Goal: Transaction & Acquisition: Obtain resource

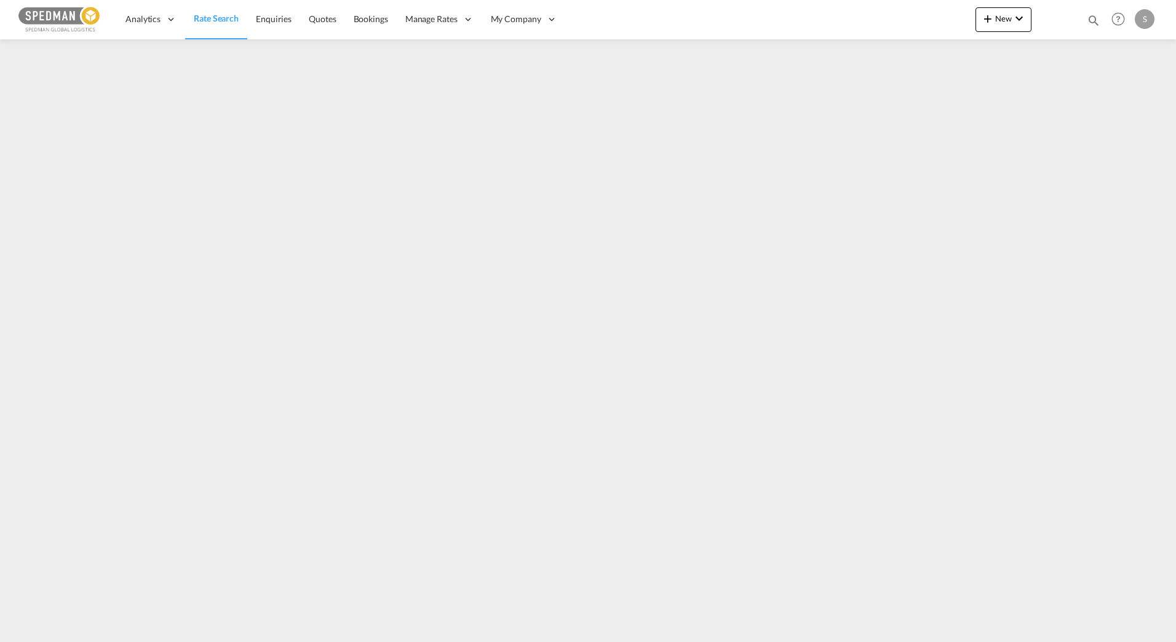
click at [217, 15] on span "Rate Search" at bounding box center [216, 18] width 45 height 10
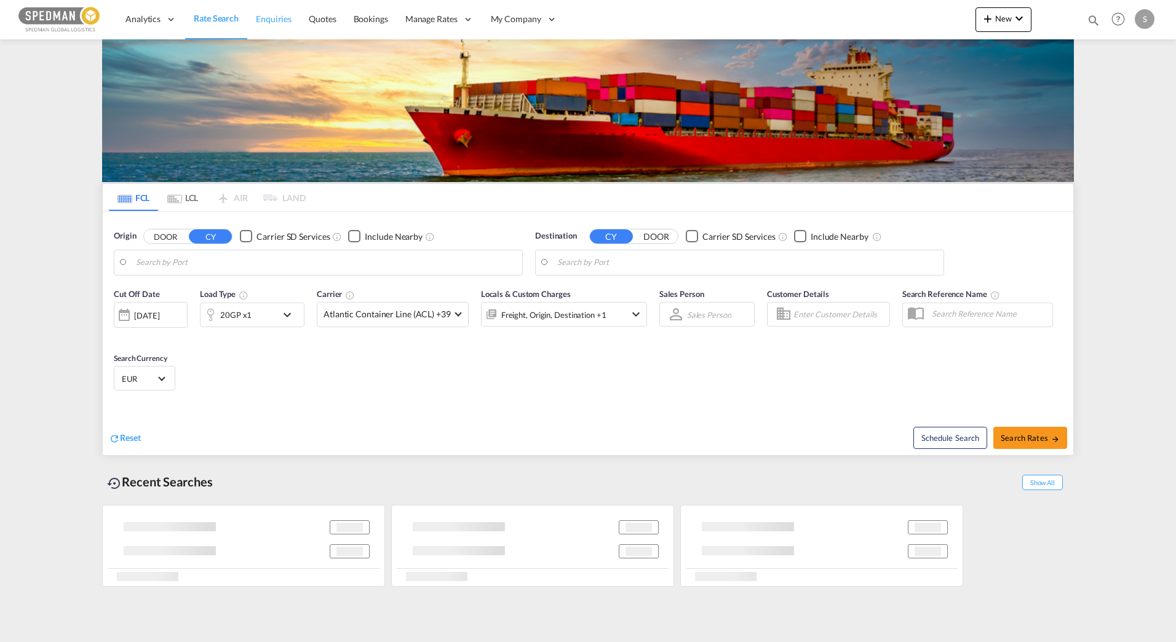
type input "[GEOGRAPHIC_DATA], NOOSL"
type input "Ludhiana, [GEOGRAPHIC_DATA], INLUH"
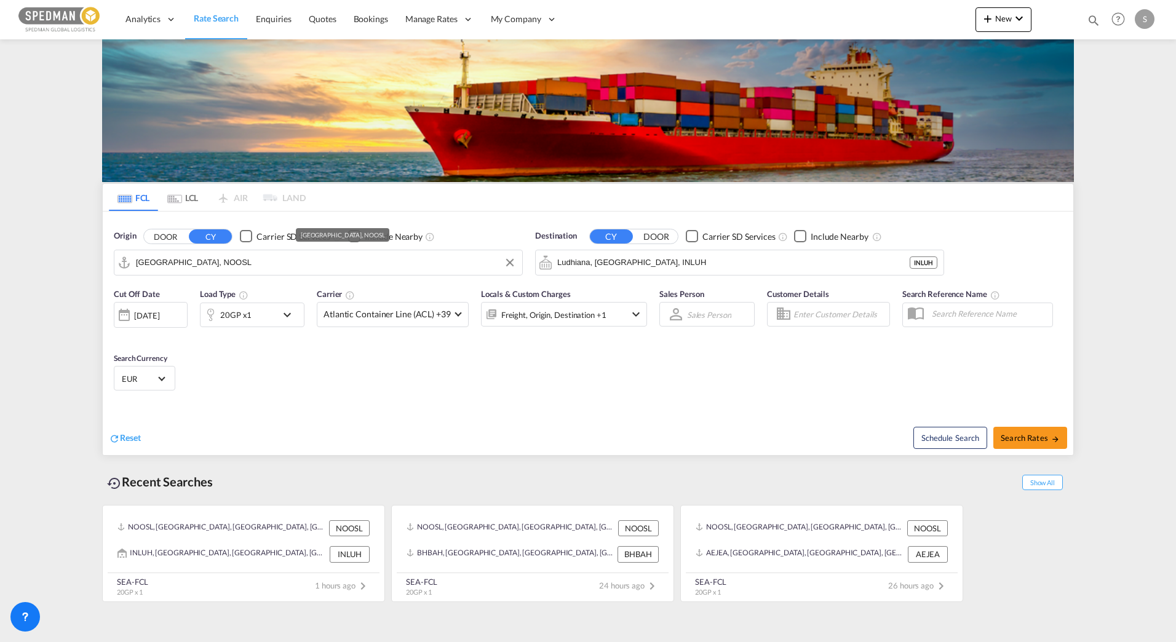
click at [218, 263] on input "[GEOGRAPHIC_DATA], NOOSL" at bounding box center [326, 262] width 380 height 18
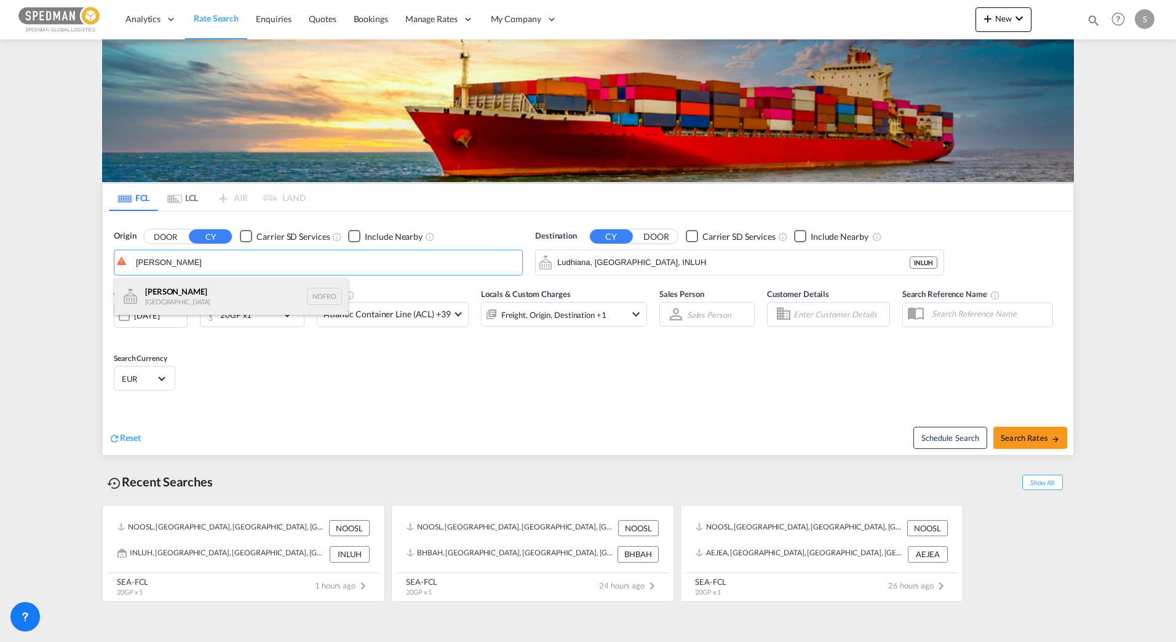
click at [183, 297] on div "[PERSON_NAME] Norway NOFRO" at bounding box center [231, 296] width 234 height 37
type input "[PERSON_NAME]"
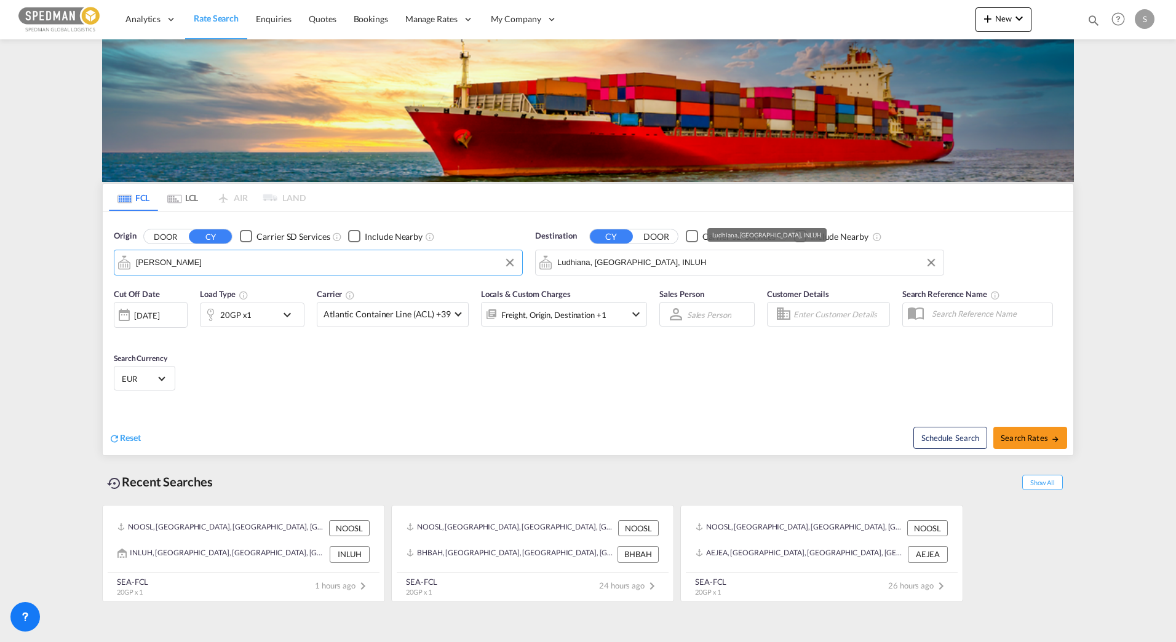
click at [574, 264] on input "Ludhiana, [GEOGRAPHIC_DATA], INLUH" at bounding box center [747, 262] width 380 height 18
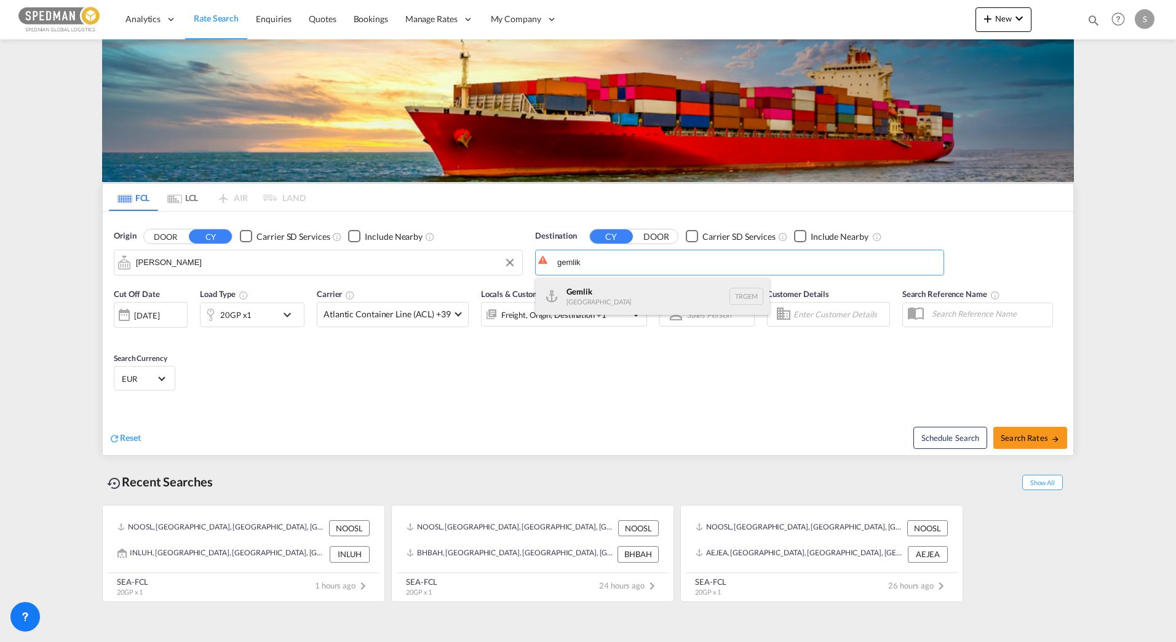
click at [610, 300] on div "Gemlik [GEOGRAPHIC_DATA] TRGEM" at bounding box center [653, 296] width 234 height 37
type input "Gemlik, TRGEM"
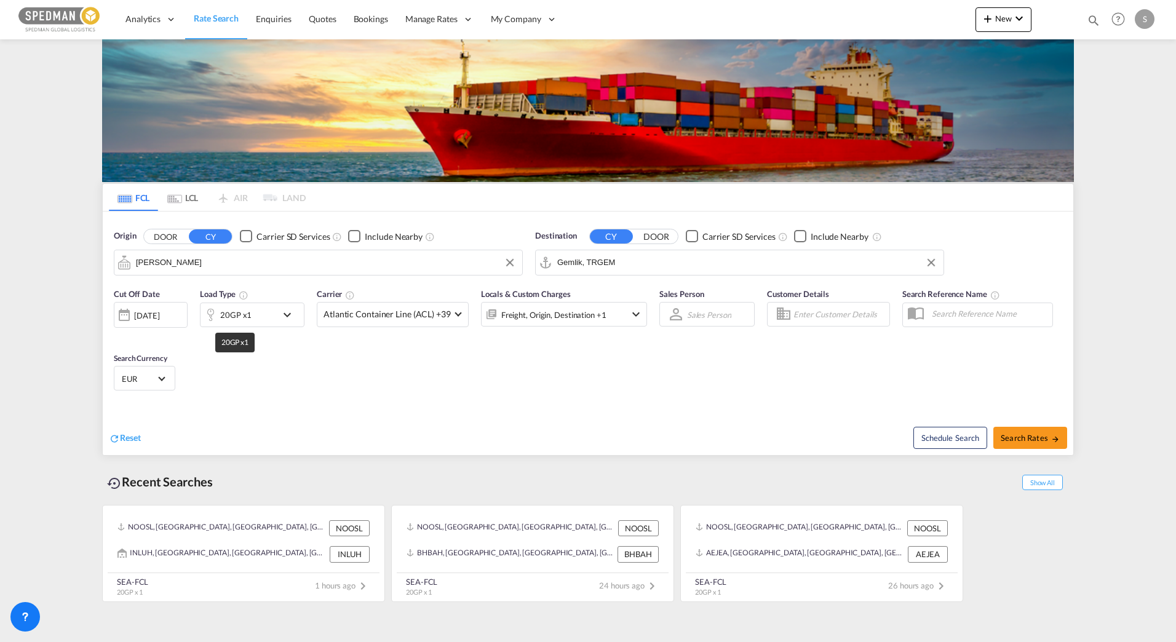
click at [241, 323] on div "20GP x1" at bounding box center [235, 314] width 31 height 17
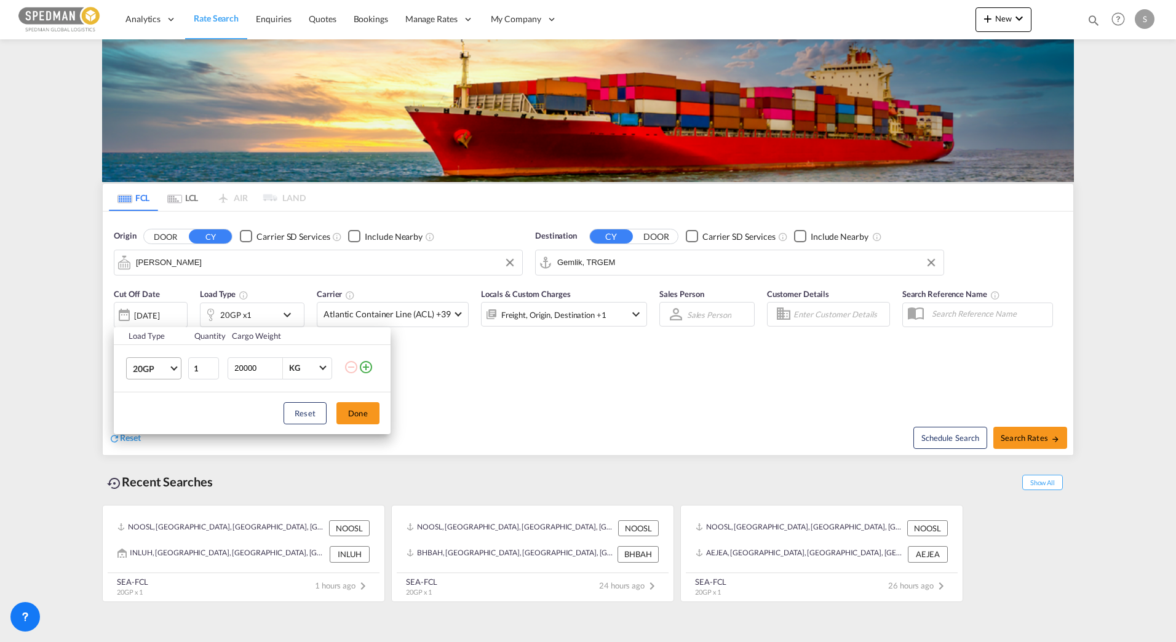
click at [174, 369] on span "Choose: \a20GP" at bounding box center [173, 367] width 7 height 7
click at [154, 447] on md-option "20RE" at bounding box center [165, 447] width 84 height 30
click at [355, 412] on button "Done" at bounding box center [358, 413] width 43 height 22
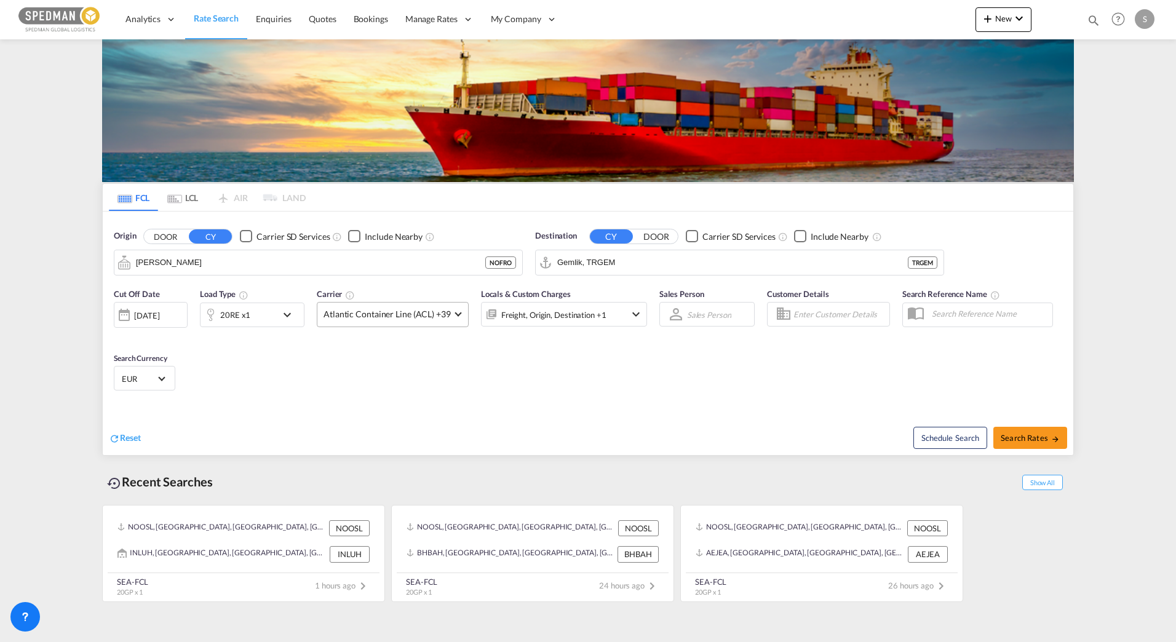
click at [422, 317] on span "Atlantic Container Line (ACL) +39" at bounding box center [387, 314] width 127 height 12
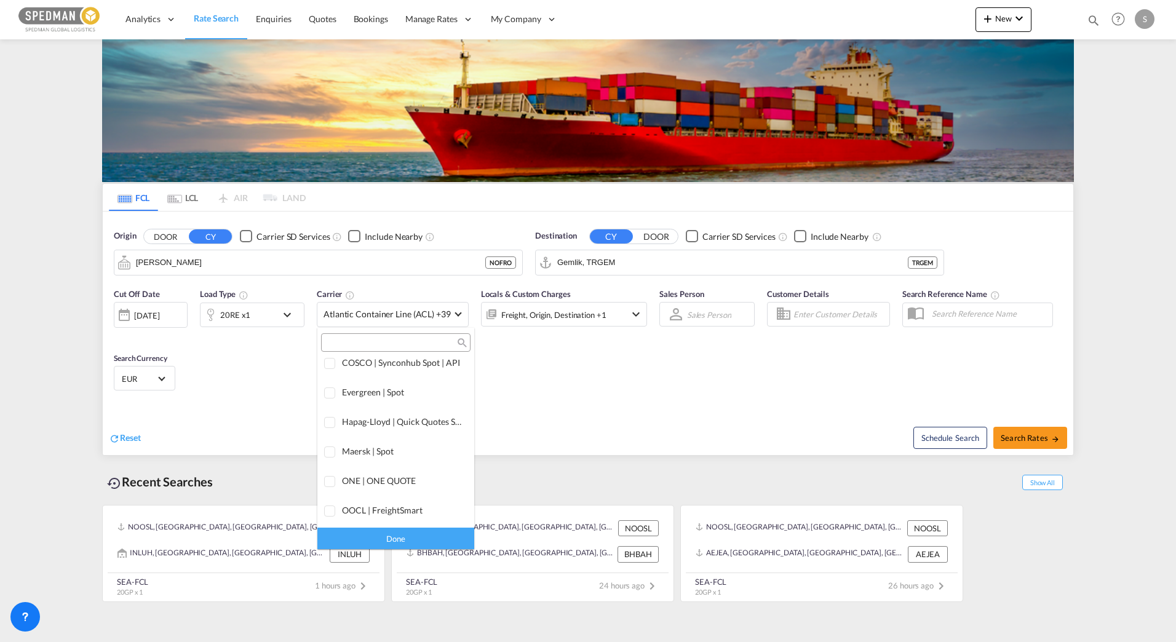
scroll to position [0, 0]
click at [425, 375] on div "Checkbox No Ink" at bounding box center [431, 370] width 12 height 12
click at [1044, 433] on md-backdrop at bounding box center [588, 321] width 1176 height 642
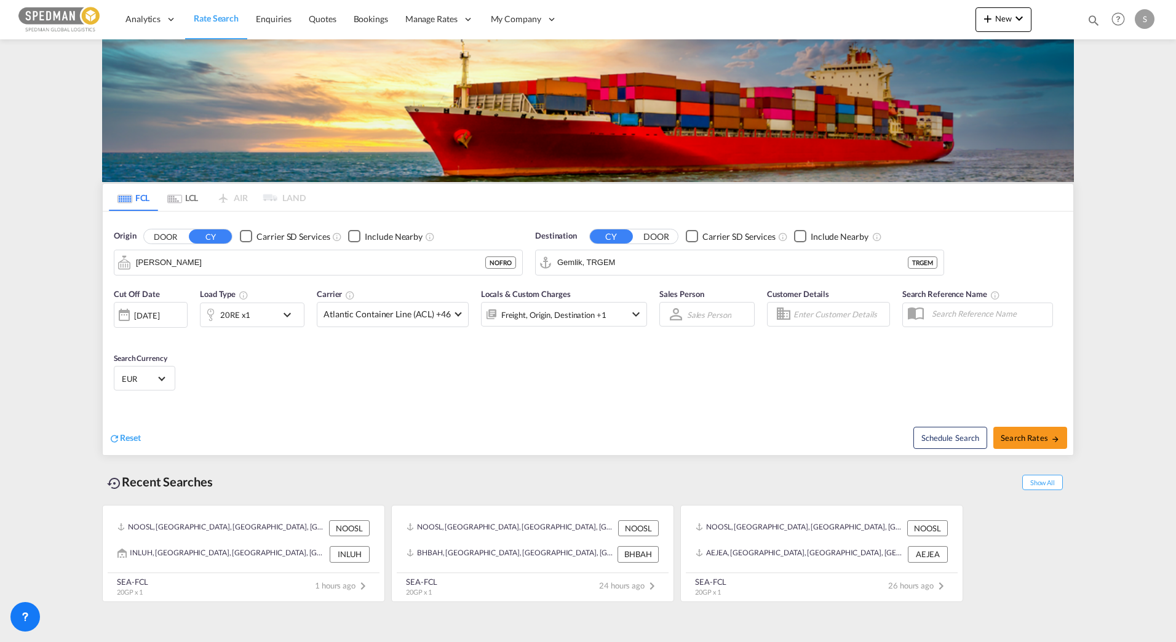
click at [1044, 433] on span "Search Rates" at bounding box center [1030, 438] width 59 height 10
type input "NOFRO to TRGEM / [DATE]"
